Goal: Find specific page/section: Locate a particular part of the current website

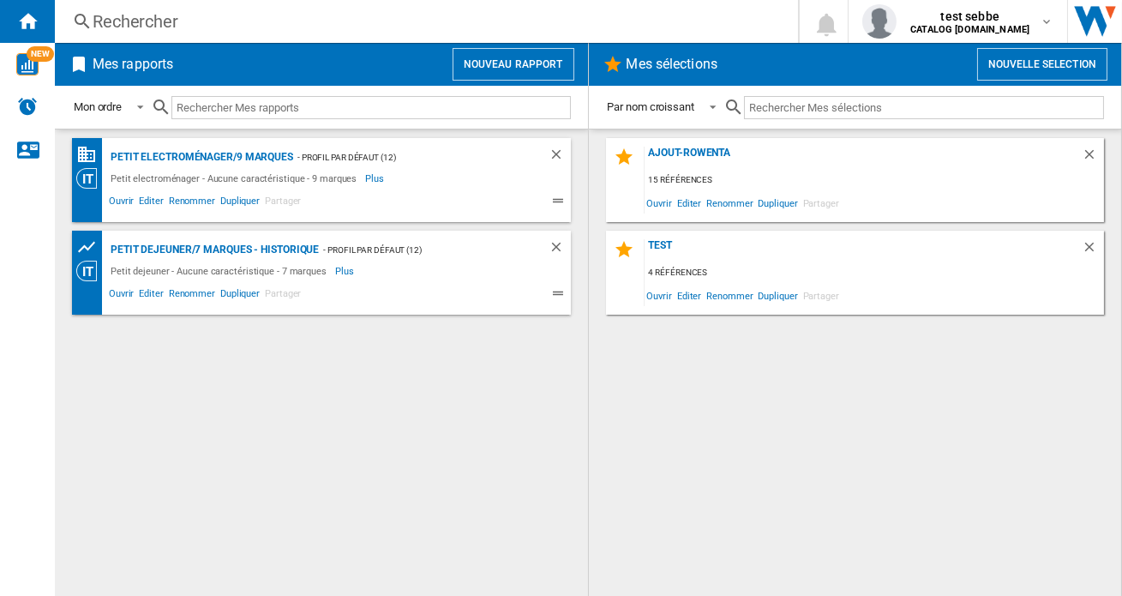
click at [202, 23] on div "Rechercher" at bounding box center [423, 21] width 661 height 24
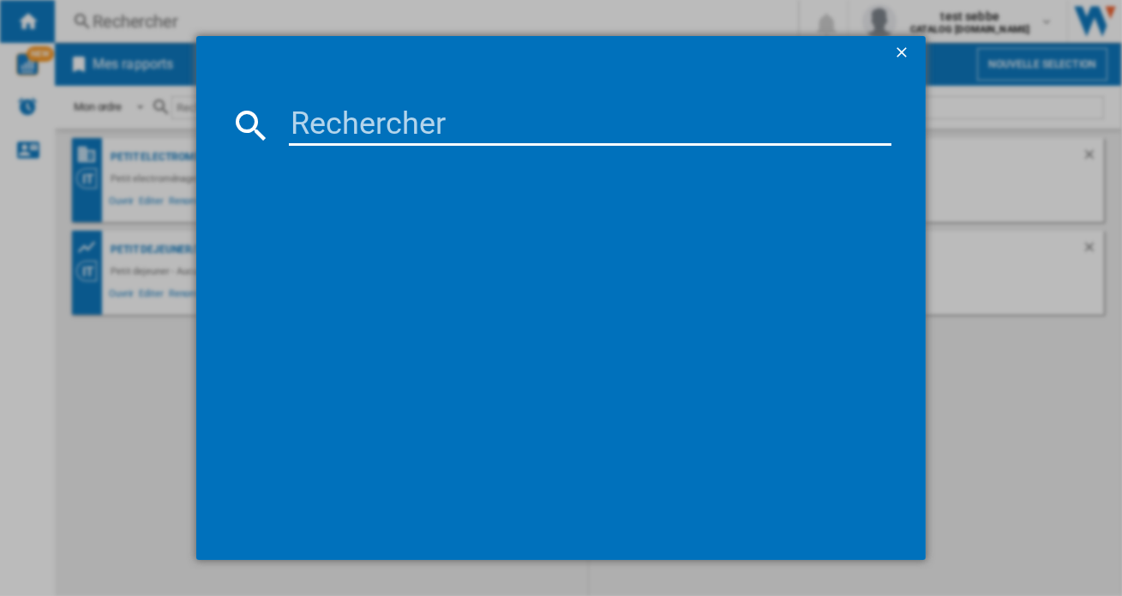
click at [368, 114] on input at bounding box center [590, 125] width 603 height 41
paste input "EZ9228F0"
type input "EZ9228F0"
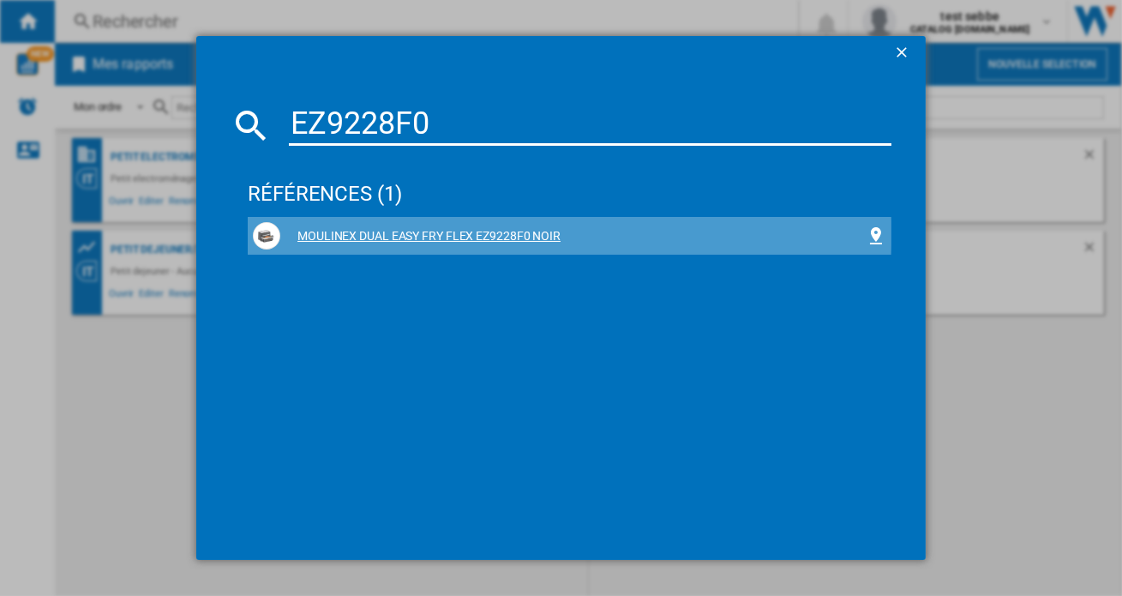
click at [478, 234] on div "MOULINEX DUAL EASY FRY FLEX EZ9228F0 NOIR" at bounding box center [573, 236] width 586 height 17
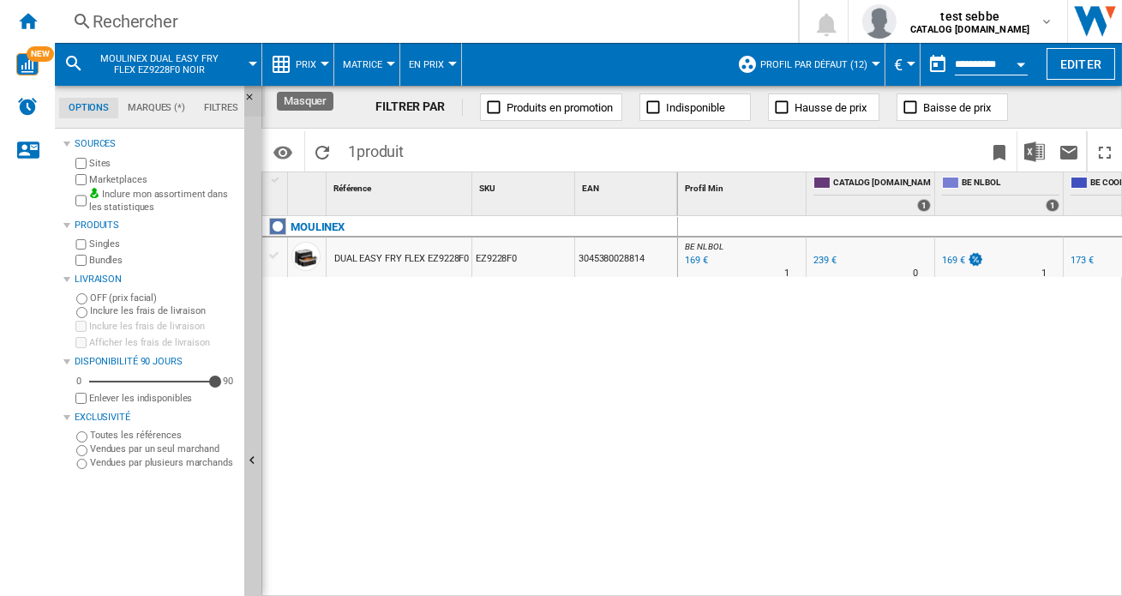
click at [249, 100] on ng-md-icon "Masquer" at bounding box center [254, 102] width 21 height 21
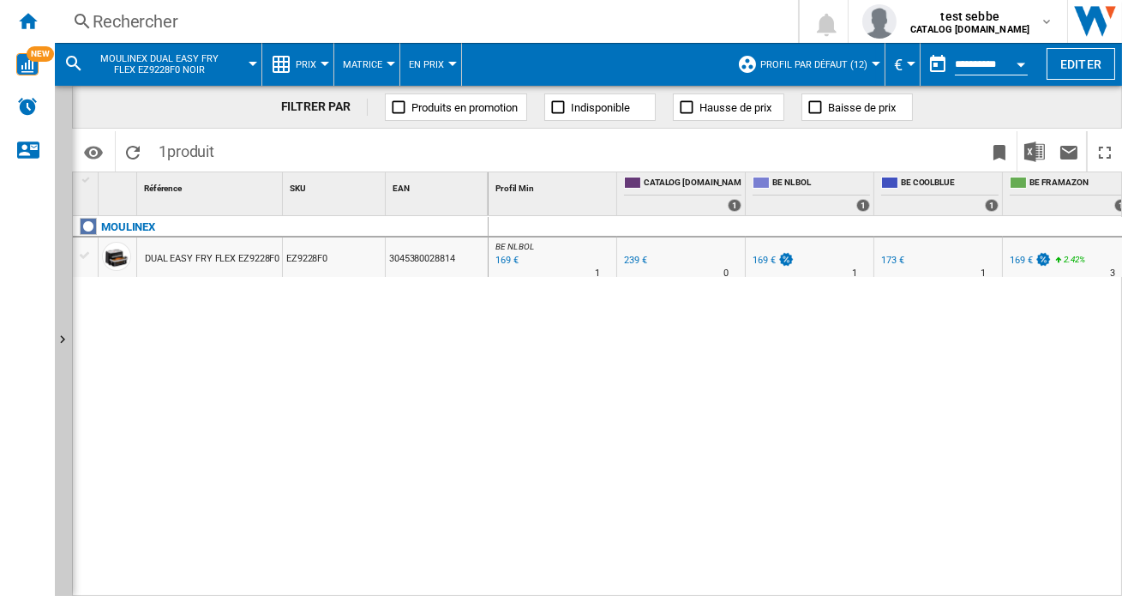
drag, startPoint x: 283, startPoint y: 183, endPoint x: 334, endPoint y: 188, distance: 51.6
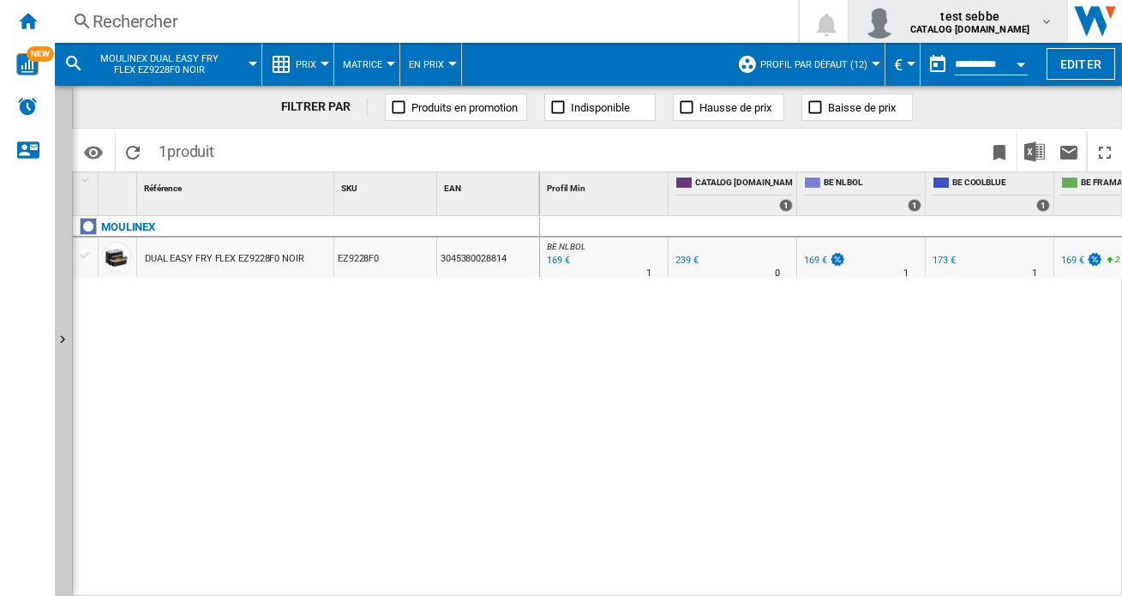
click at [985, 21] on span "test sebbe" at bounding box center [970, 16] width 119 height 17
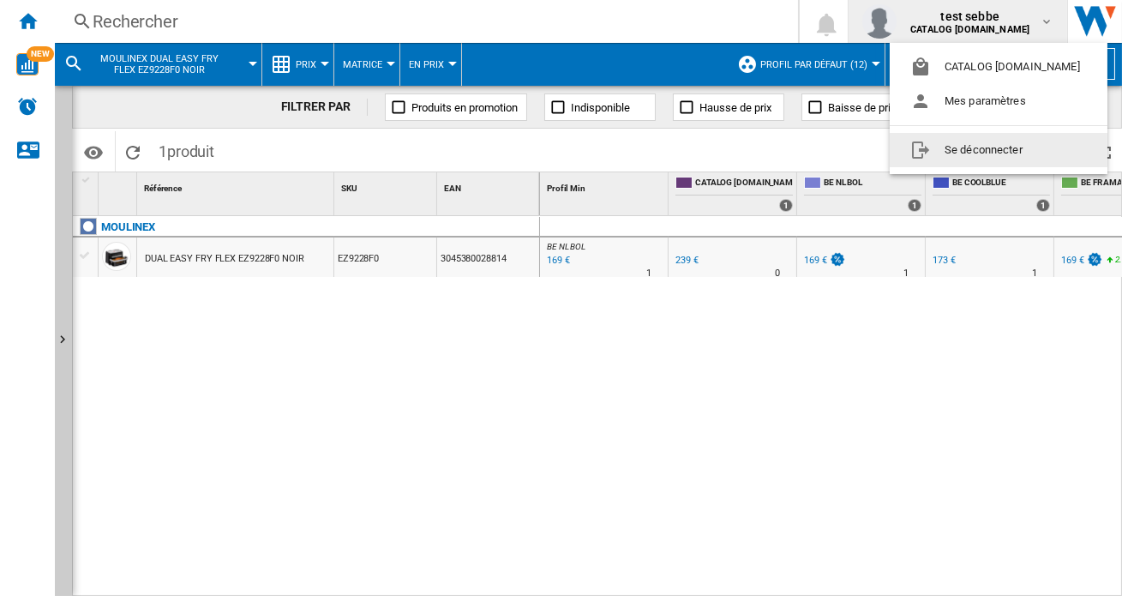
click at [960, 153] on button "Se déconnecter" at bounding box center [999, 150] width 218 height 34
